Goal: Find specific page/section: Find specific page/section

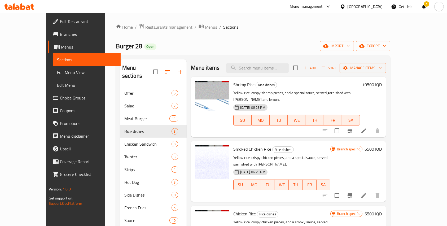
click at [145, 29] on span "Restaurants management" at bounding box center [168, 27] width 47 height 6
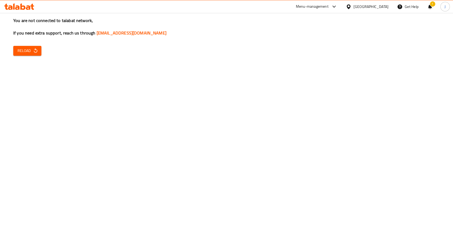
click at [42, 51] on div "You are not connected to talabat network, If you need extra support, reach us t…" at bounding box center [226, 113] width 453 height 226
click at [36, 51] on icon "button" at bounding box center [35, 50] width 5 height 5
click at [39, 55] on button "Reload" at bounding box center [27, 51] width 28 height 10
click at [36, 46] on button "Reload" at bounding box center [27, 51] width 28 height 10
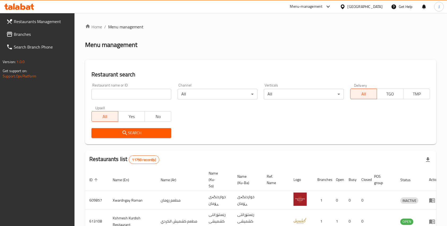
click at [110, 93] on input "search" at bounding box center [131, 94] width 80 height 11
type input "abu firas"
click button "Search" at bounding box center [131, 133] width 80 height 10
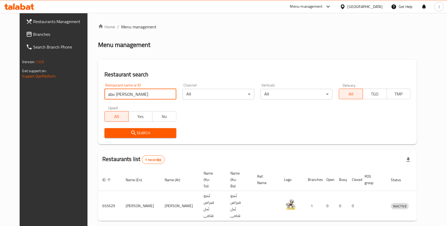
scroll to position [6, 0]
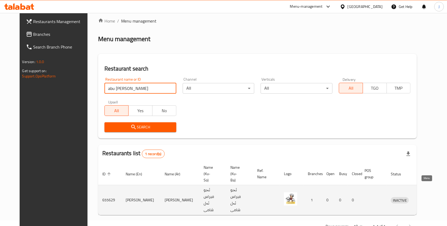
click at [425, 198] on icon "enhanced table" at bounding box center [423, 200] width 6 height 5
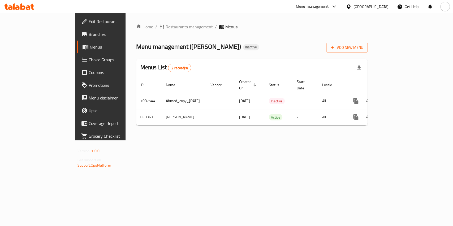
click at [136, 26] on link "Home" at bounding box center [144, 27] width 17 height 6
